Goal: Task Accomplishment & Management: Manage account settings

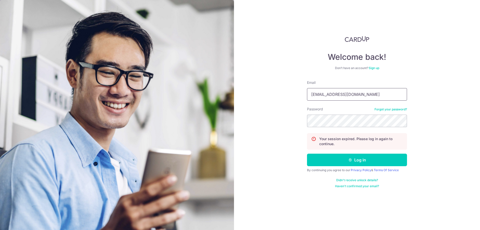
drag, startPoint x: 0, startPoint y: 0, endPoint x: 334, endPoint y: 96, distance: 347.3
click at [334, 96] on input "[EMAIL_ADDRESS][DOMAIN_NAME]" at bounding box center [357, 94] width 100 height 13
type input "[EMAIL_ADDRESS][DOMAIN_NAME]"
click at [357, 157] on button "Log in" at bounding box center [357, 160] width 100 height 13
